Goal: Information Seeking & Learning: Stay updated

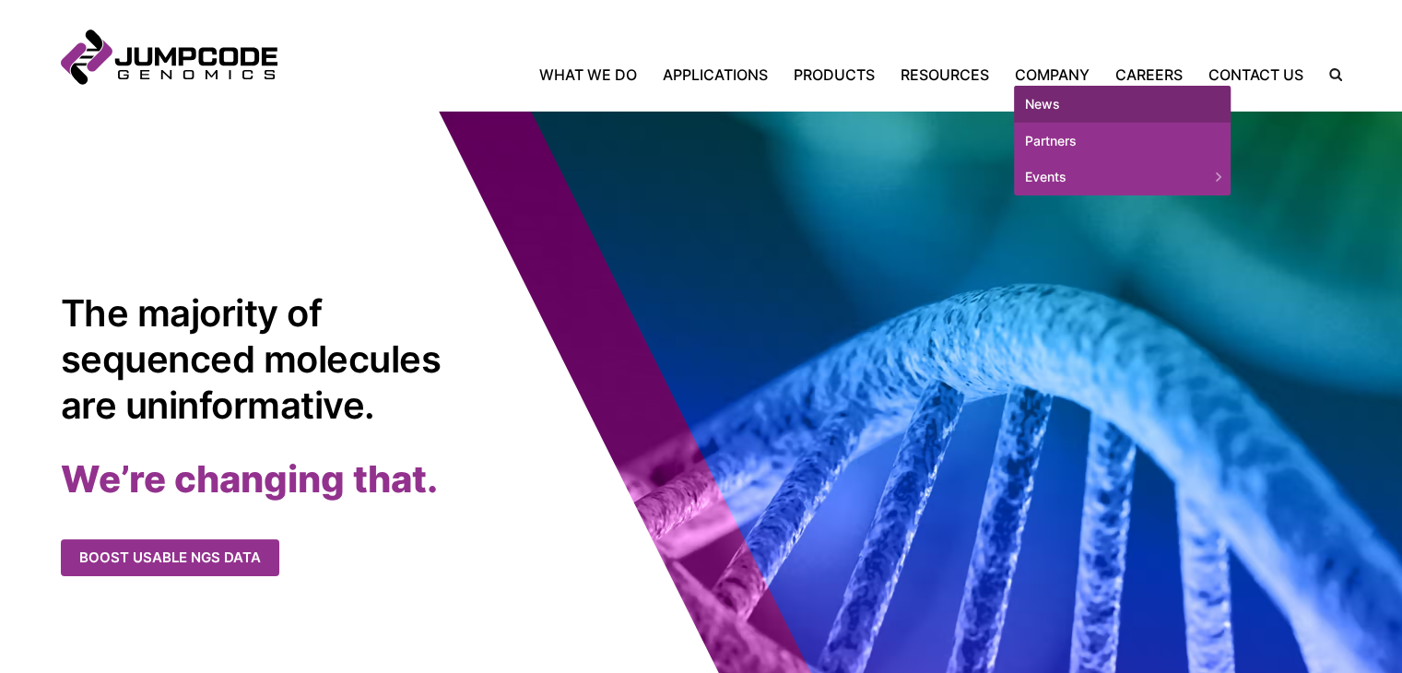
click at [1052, 104] on link "News" at bounding box center [1122, 104] width 217 height 37
